Goal: Check status: Check status

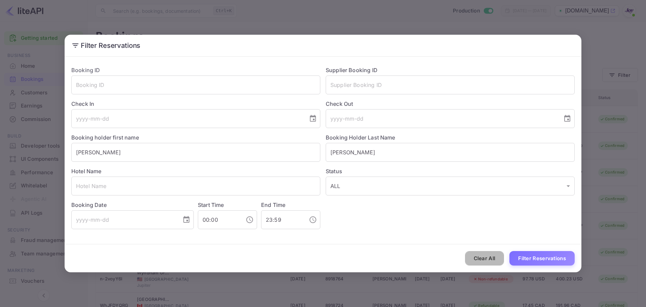
click at [487, 261] on button "Clear All" at bounding box center [484, 258] width 39 height 14
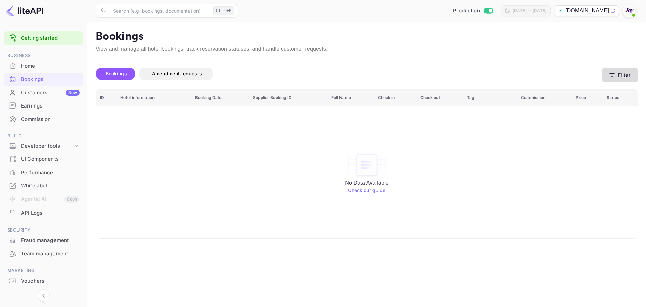
click at [627, 77] on button "Filter" at bounding box center [620, 75] width 36 height 14
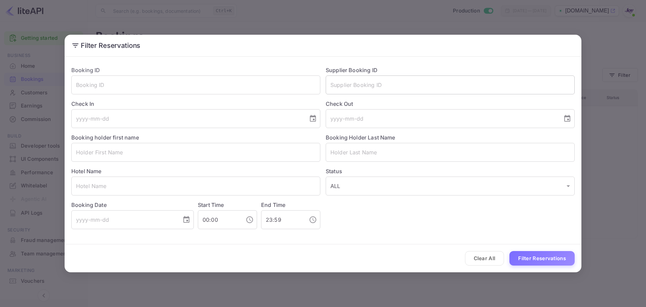
click at [353, 86] on input "text" at bounding box center [450, 84] width 249 height 19
paste input "8674096"
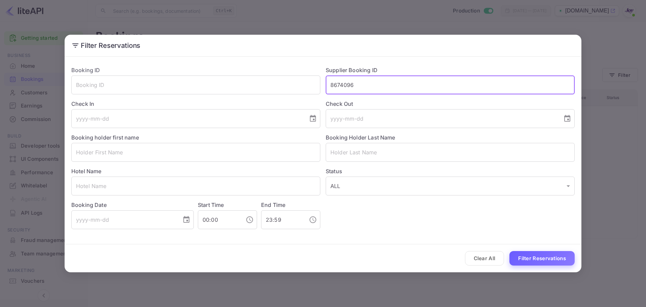
type input "8674096"
click at [547, 253] on button "Filter Reservations" at bounding box center [542, 258] width 65 height 14
click at [556, 257] on button "Filter Reservations" at bounding box center [542, 258] width 65 height 14
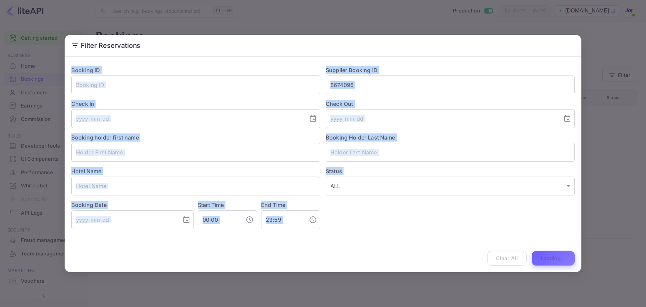
click at [556, 257] on div "Clear All Loading..." at bounding box center [323, 258] width 517 height 28
click at [556, 257] on button "Filter Reservations" at bounding box center [542, 258] width 65 height 14
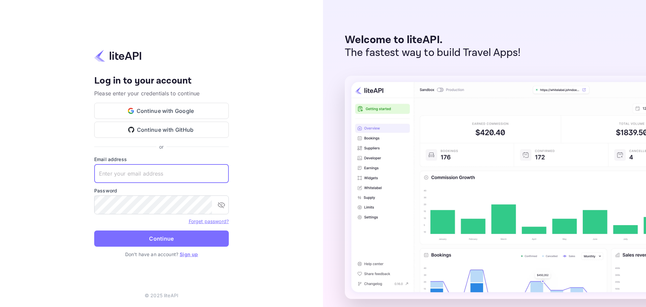
click at [199, 174] on input "text" at bounding box center [161, 173] width 135 height 19
paste input "services@withjoy.com"
type input "services@withjoy.com"
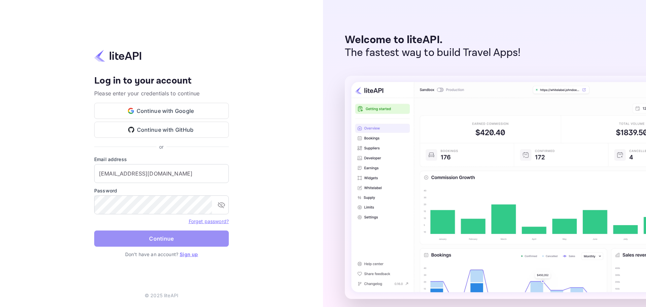
click at [138, 240] on button "Continue" at bounding box center [161, 238] width 135 height 16
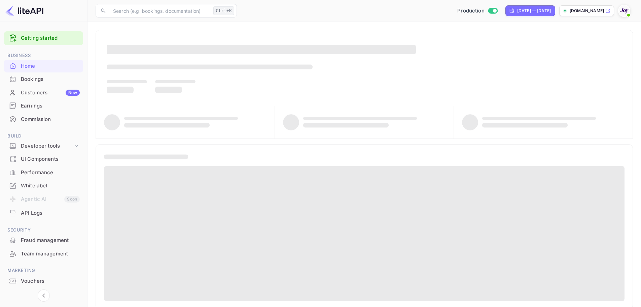
click at [28, 76] on div "Bookings" at bounding box center [50, 79] width 59 height 8
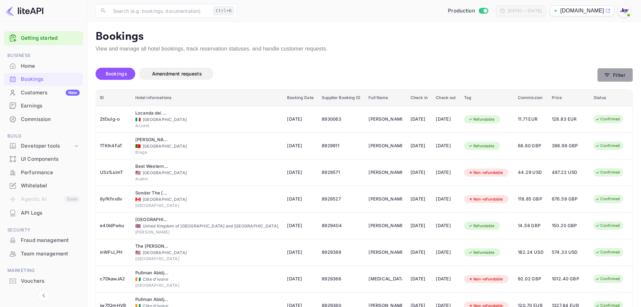
click at [611, 71] on button "Filter" at bounding box center [615, 75] width 36 height 14
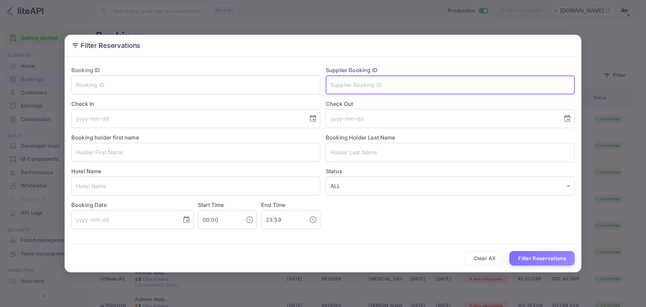
click at [397, 89] on input "text" at bounding box center [450, 84] width 249 height 19
paste input "8674096"
type input "8674096"
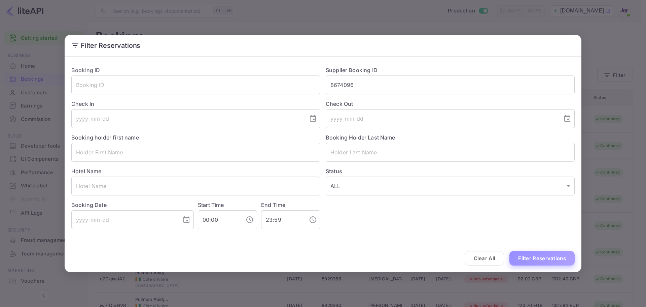
click at [525, 254] on button "Filter Reservations" at bounding box center [542, 258] width 65 height 14
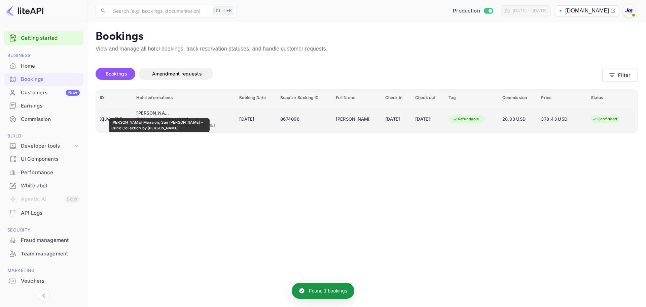
click at [159, 113] on div "Hayes Mansion, San Jose - Curio Collection by Hilton" at bounding box center [153, 113] width 34 height 7
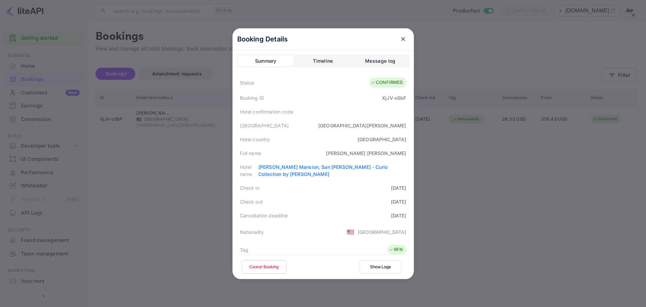
click at [400, 152] on div "Meghan Cain" at bounding box center [366, 152] width 80 height 7
copy div "Cain"
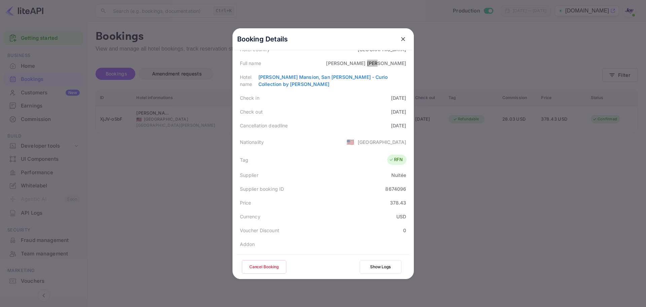
scroll to position [101, 0]
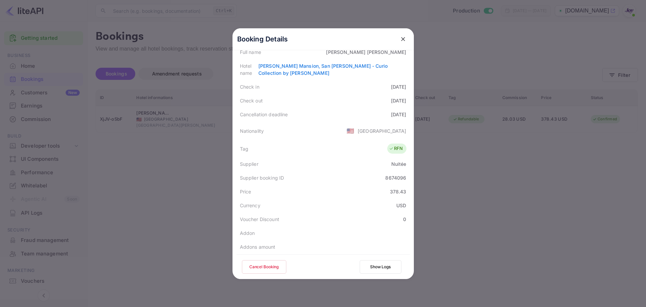
click at [393, 174] on div "8674096" at bounding box center [395, 177] width 21 height 7
copy div "8674096"
